Goal: Find specific page/section

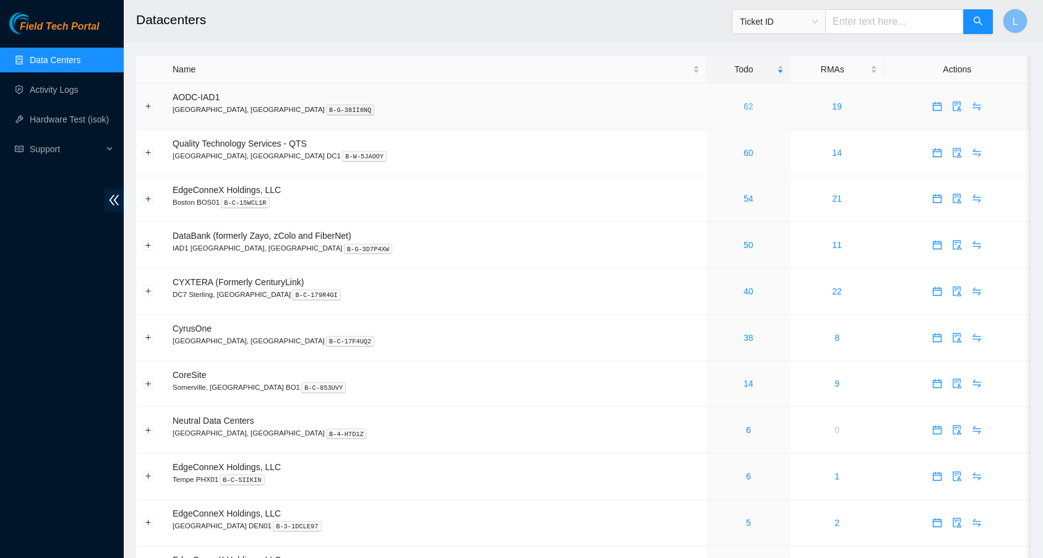
click at [744, 104] on link "62" at bounding box center [749, 106] width 10 height 10
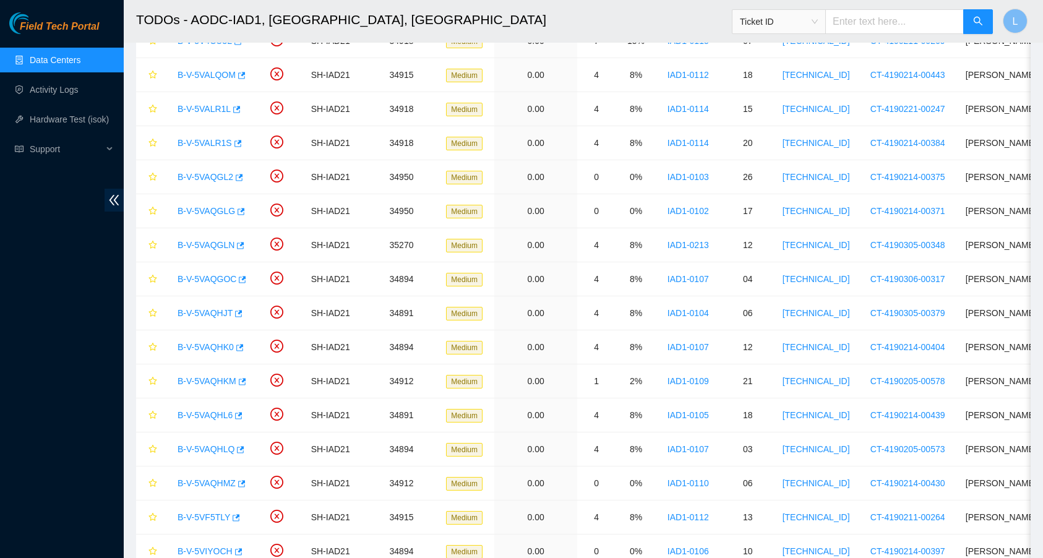
scroll to position [1732, 0]
